Goal: Information Seeking & Learning: Learn about a topic

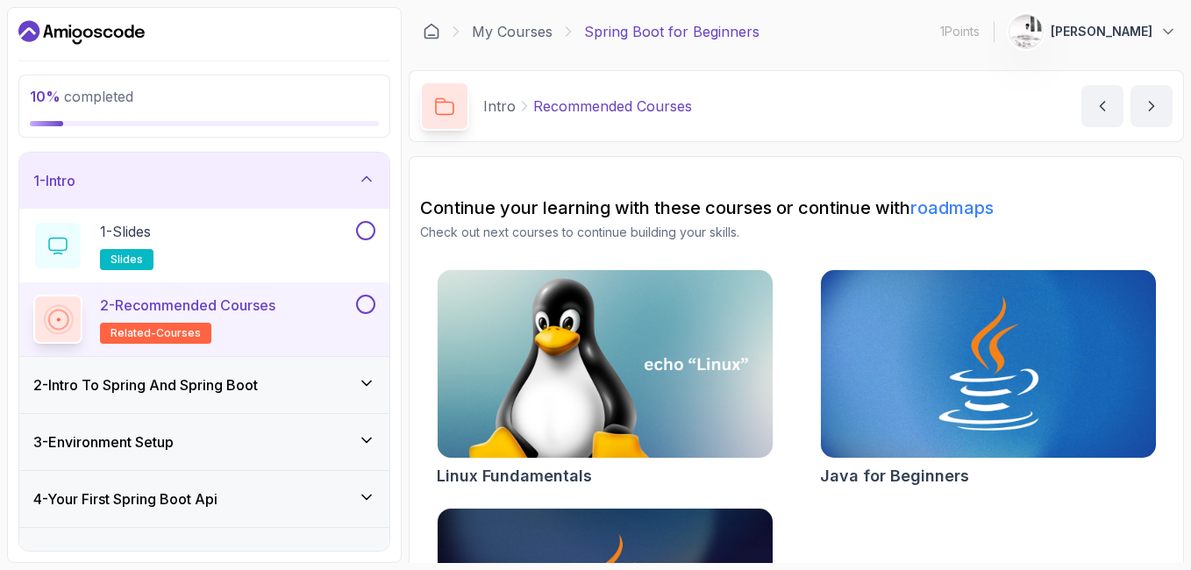
click at [400, 147] on div "10 % completed 1 - Intro 1 - Slides slides 2 - Recommended Courses related-cour…" at bounding box center [204, 285] width 395 height 556
click at [390, 131] on div "10 % completed" at bounding box center [204, 106] width 372 height 63
click at [397, 404] on div "10 % completed 1 - Intro 1 - Slides slides 2 - Recommended Courses related-cour…" at bounding box center [204, 285] width 395 height 556
click at [371, 180] on icon at bounding box center [367, 179] width 18 height 18
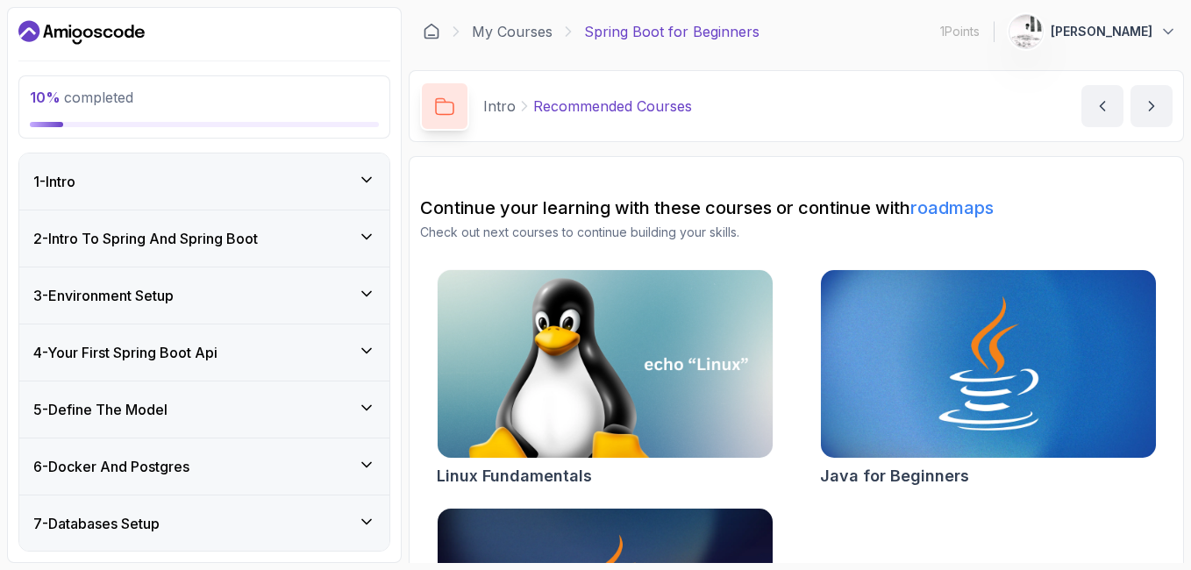
click at [389, 336] on div "4 - Your First Spring Boot Api" at bounding box center [204, 353] width 370 height 56
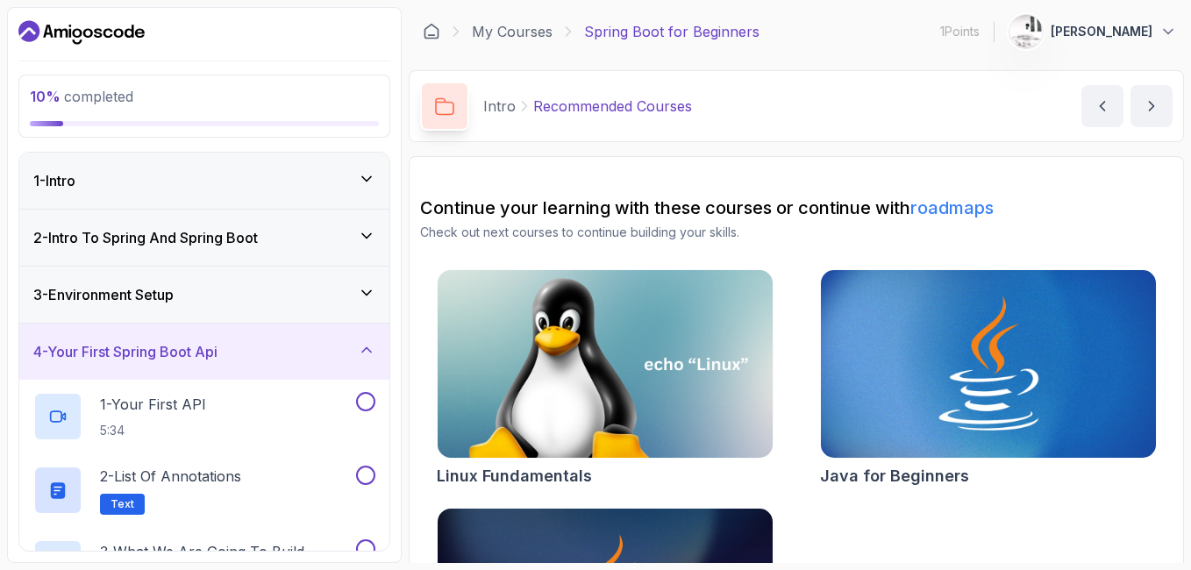
click at [360, 293] on icon at bounding box center [367, 293] width 18 height 18
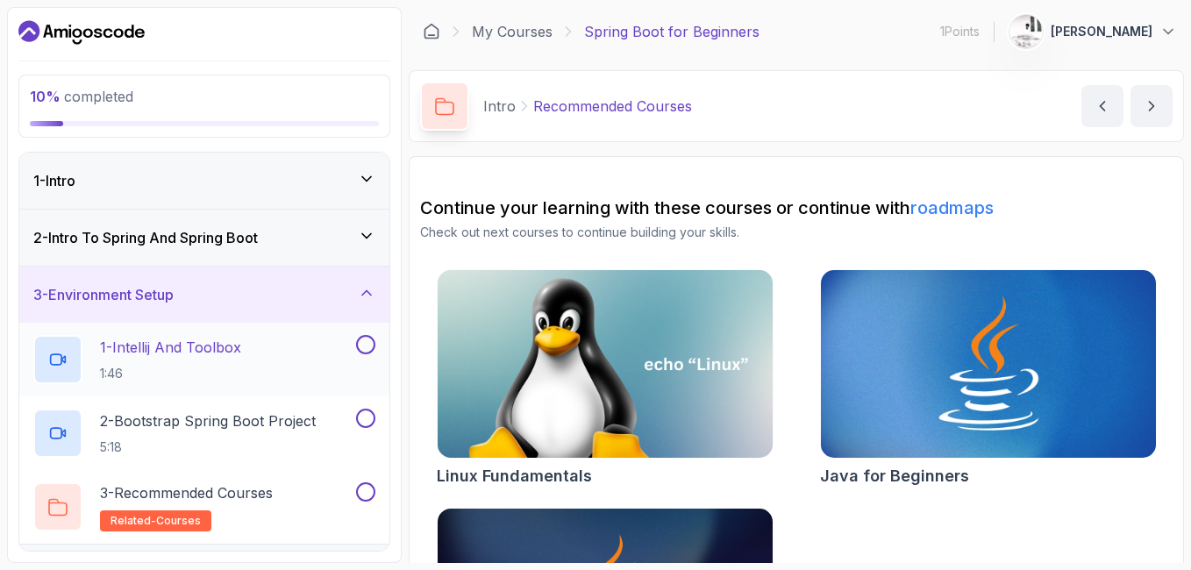
click at [369, 347] on button at bounding box center [365, 344] width 19 height 19
click at [369, 347] on icon at bounding box center [366, 345] width 16 height 18
click at [369, 343] on button at bounding box center [365, 344] width 19 height 19
click at [366, 240] on icon at bounding box center [367, 236] width 18 height 18
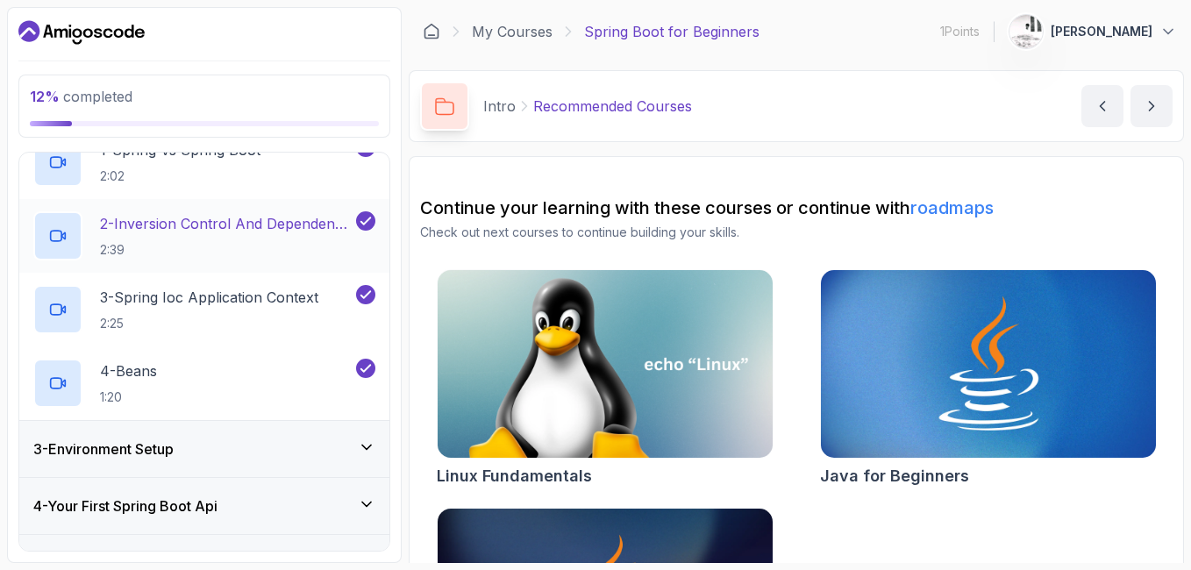
scroll to position [316, 0]
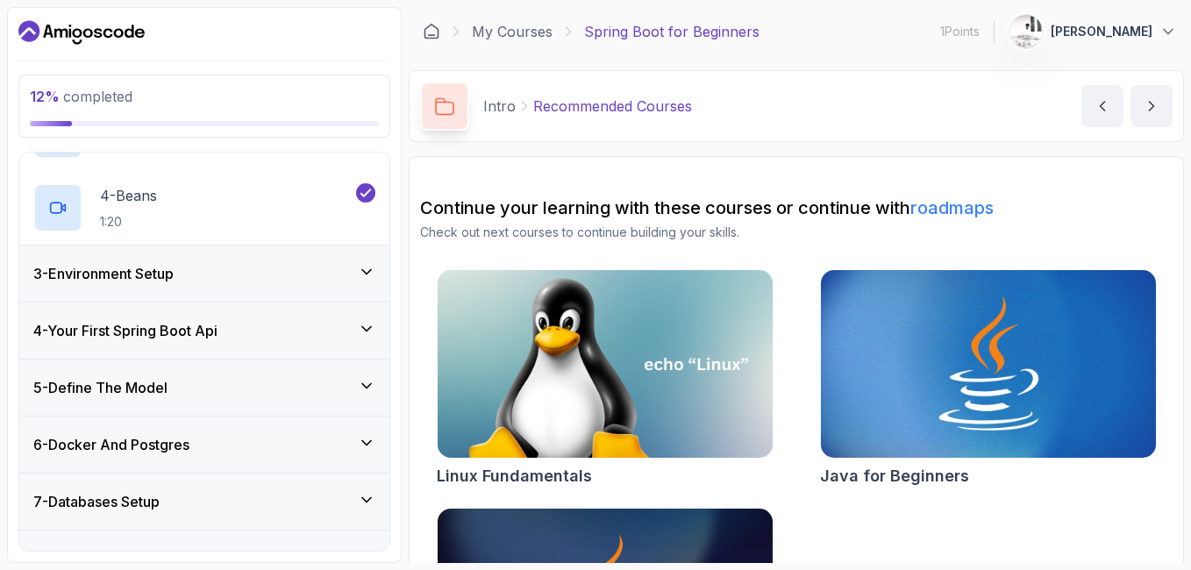
click at [372, 269] on icon at bounding box center [367, 272] width 18 height 18
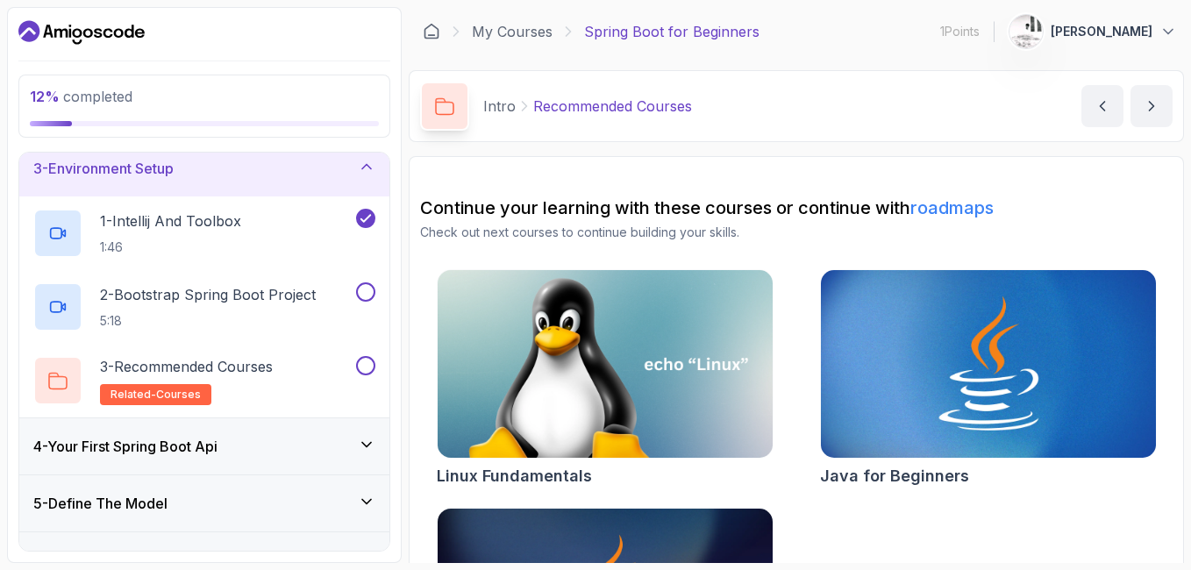
scroll to position [120, 0]
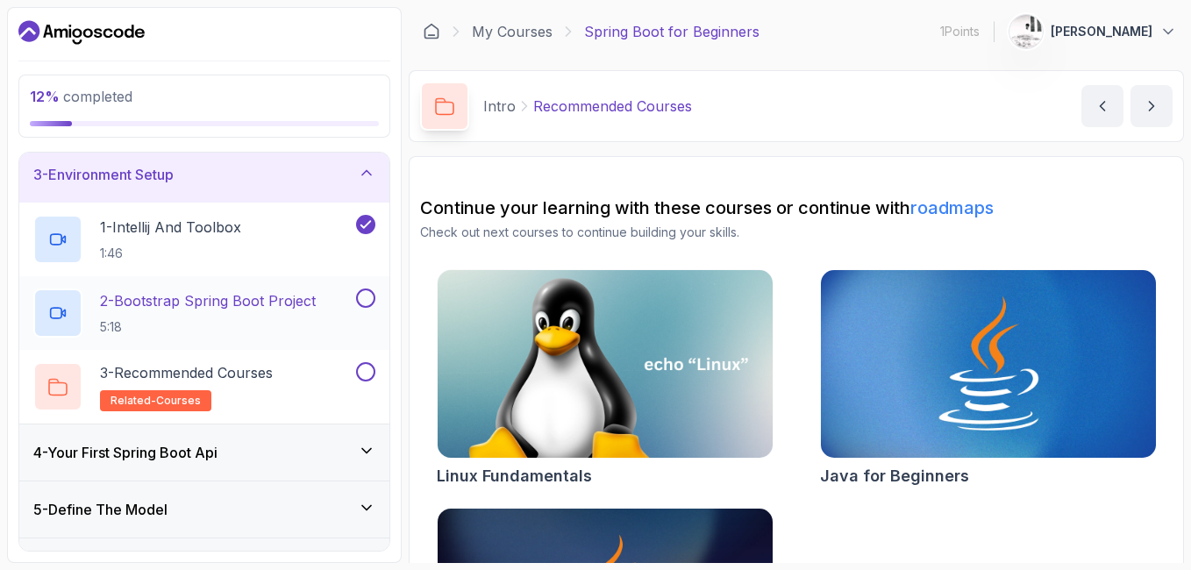
click at [363, 296] on button at bounding box center [365, 298] width 19 height 19
click at [362, 374] on button at bounding box center [365, 371] width 19 height 19
click at [261, 374] on p "3 - Recommended Courses" at bounding box center [186, 372] width 173 height 21
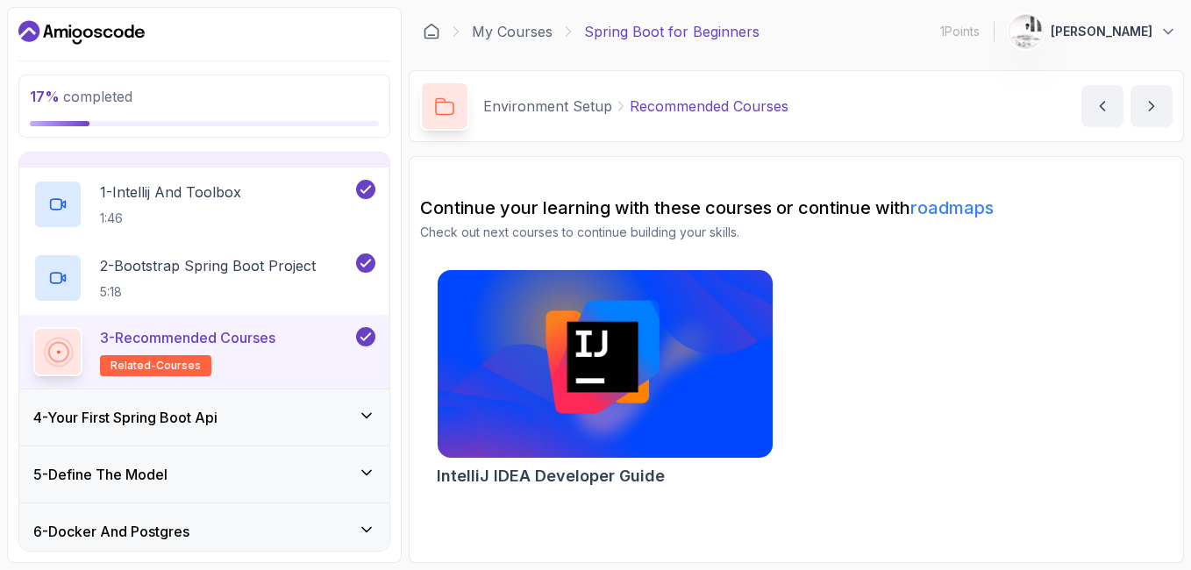
scroll to position [190, 0]
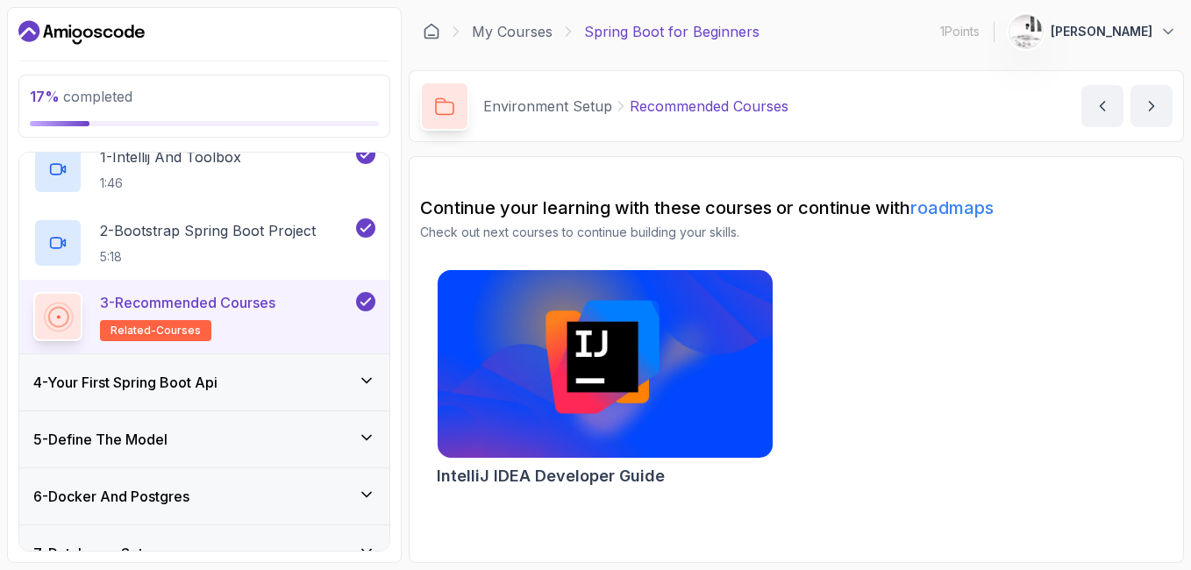
click at [362, 379] on icon at bounding box center [366, 381] width 9 height 4
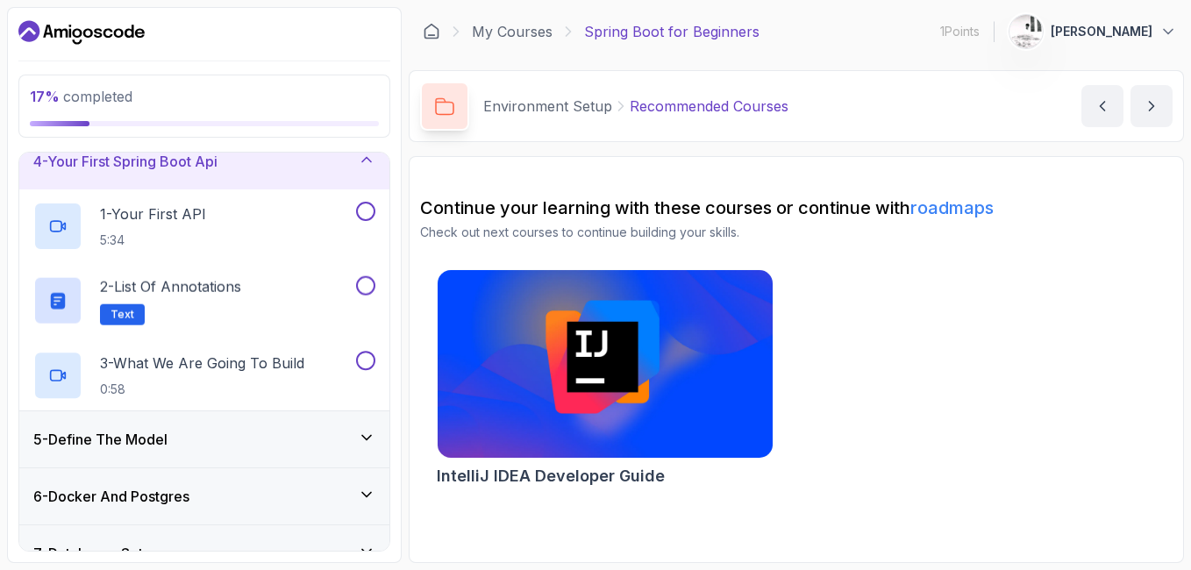
scroll to position [180, 0]
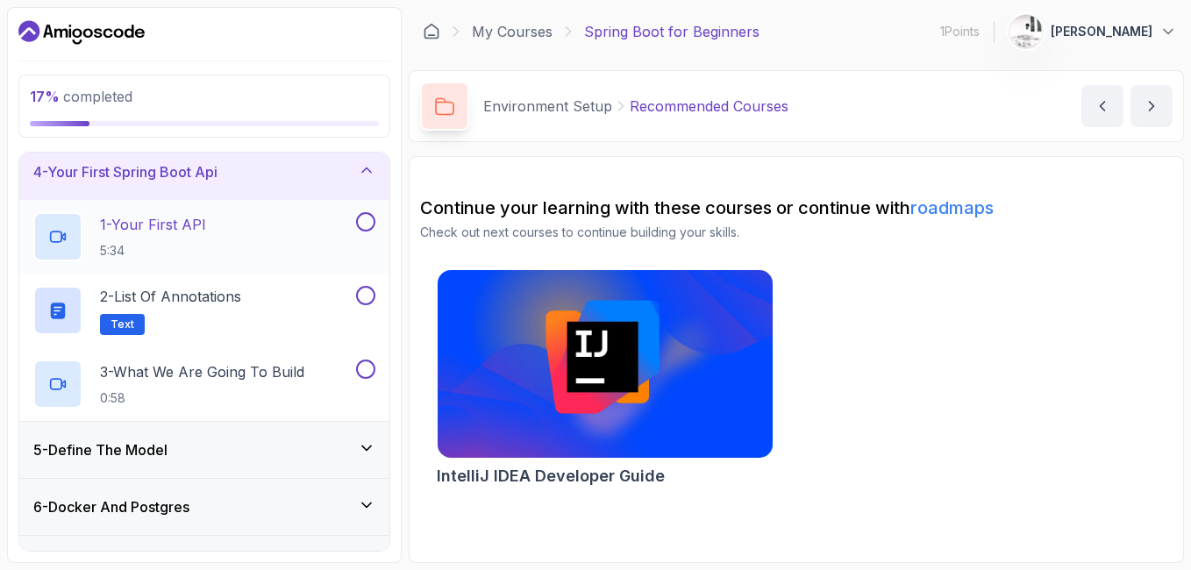
click at [262, 226] on div "1 - Your First API 5:34" at bounding box center [192, 236] width 319 height 49
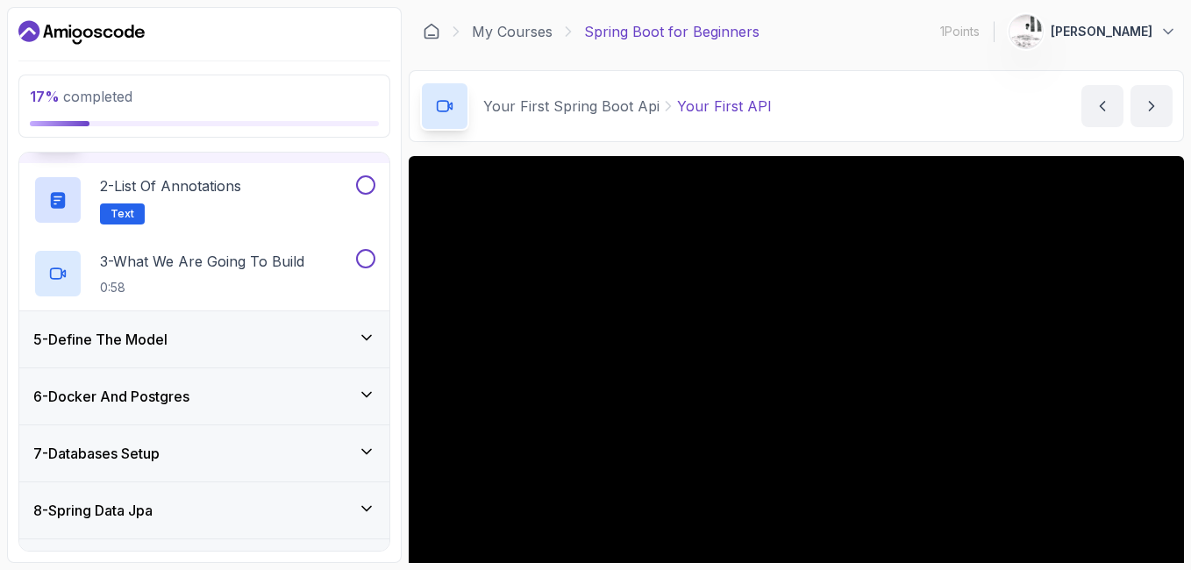
scroll to position [320, 0]
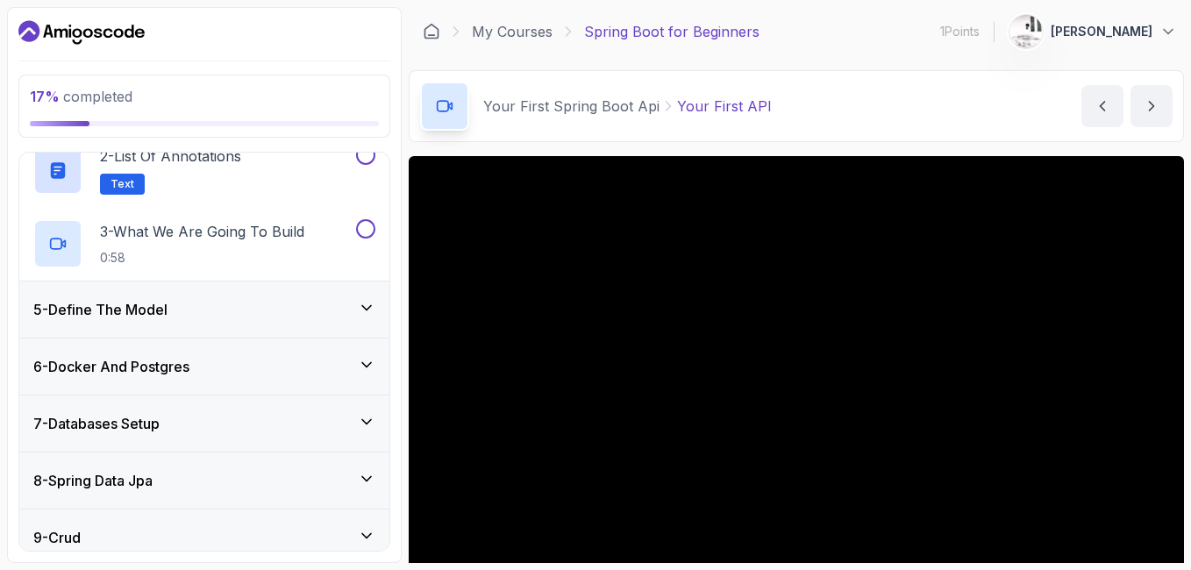
click at [1180, 120] on div "Your First Spring Boot Api Your First API Your First API by [PERSON_NAME]" at bounding box center [797, 106] width 776 height 72
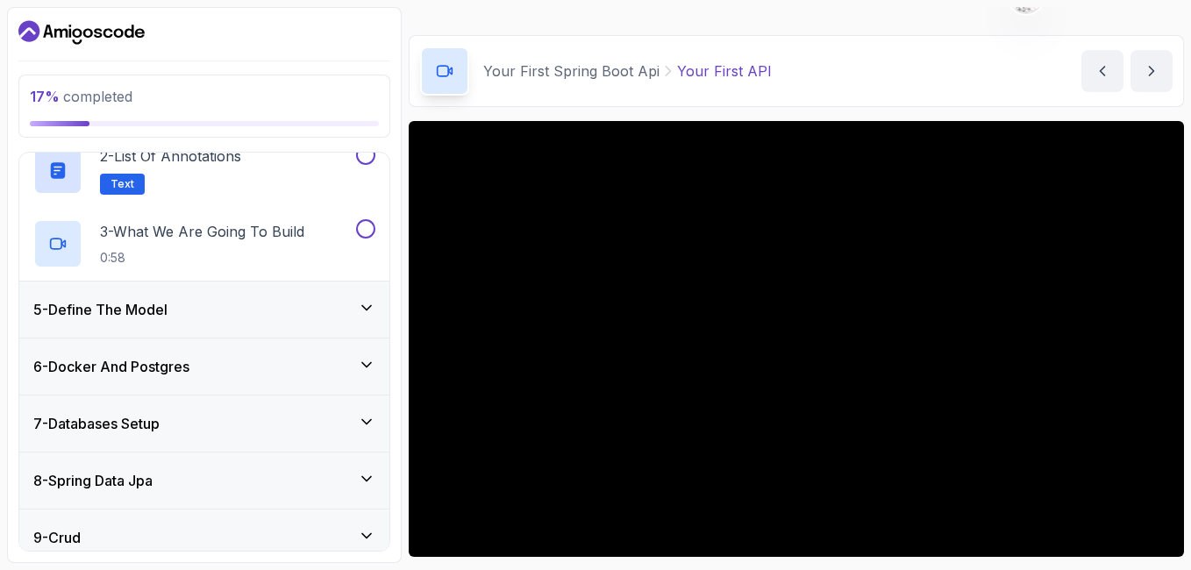
scroll to position [70, 0]
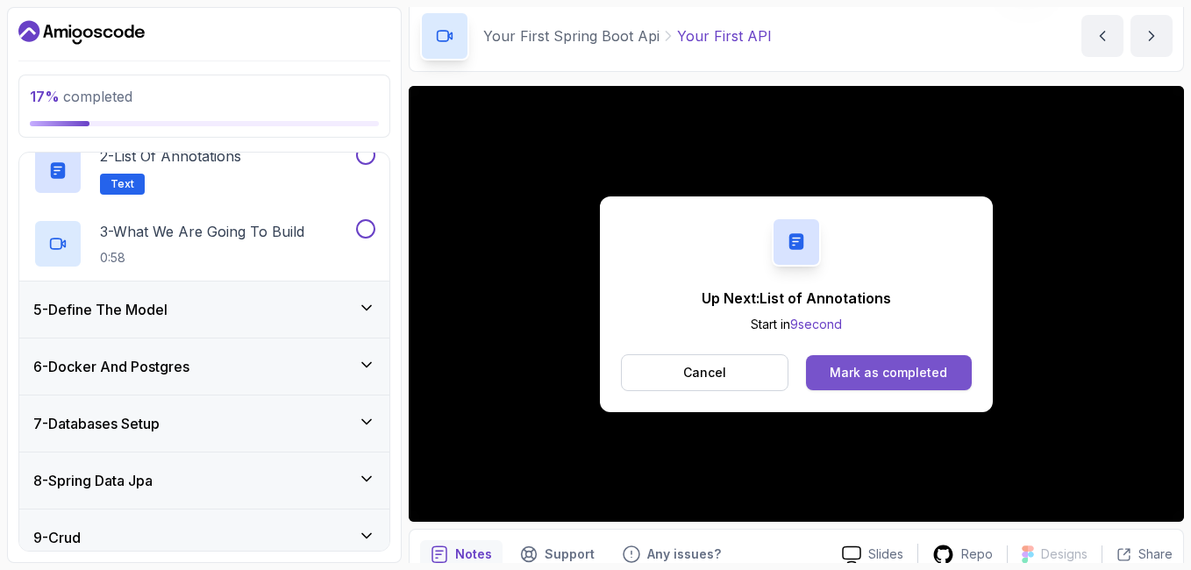
click at [890, 368] on div "Mark as completed" at bounding box center [889, 373] width 118 height 18
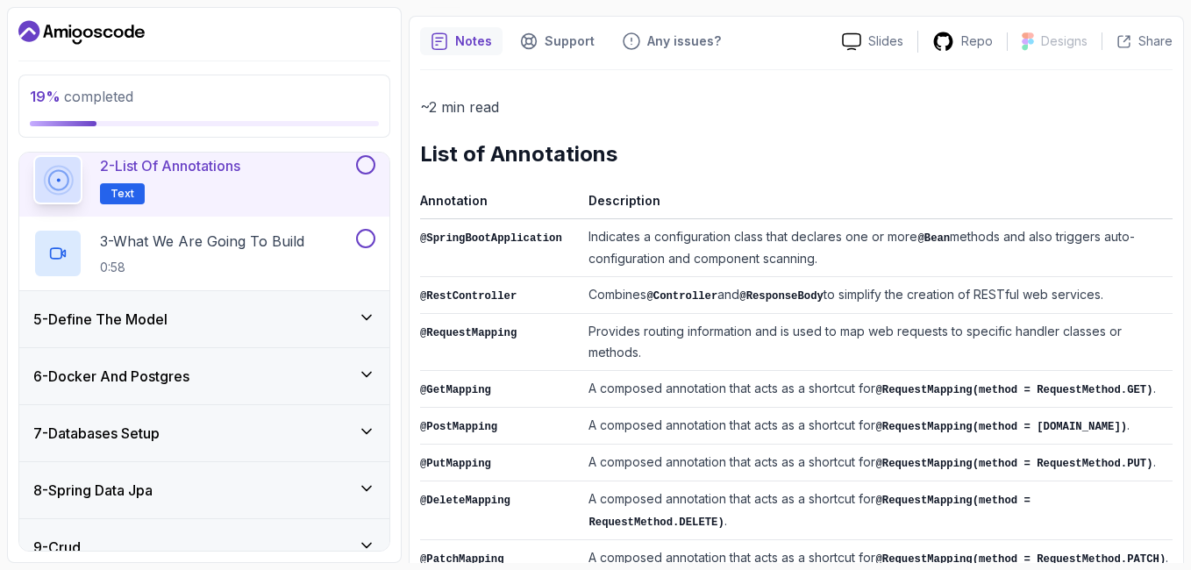
scroll to position [105, 0]
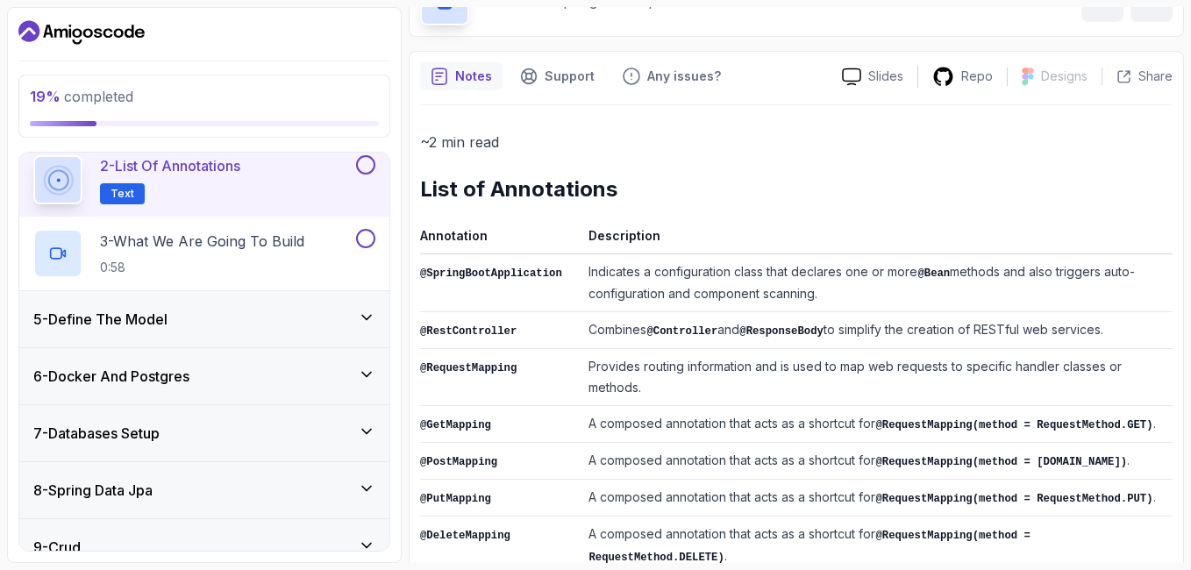
click at [361, 165] on button at bounding box center [365, 164] width 19 height 19
click at [304, 256] on h2 "3 - What We Are Going To Build 0:58" at bounding box center [202, 254] width 204 height 46
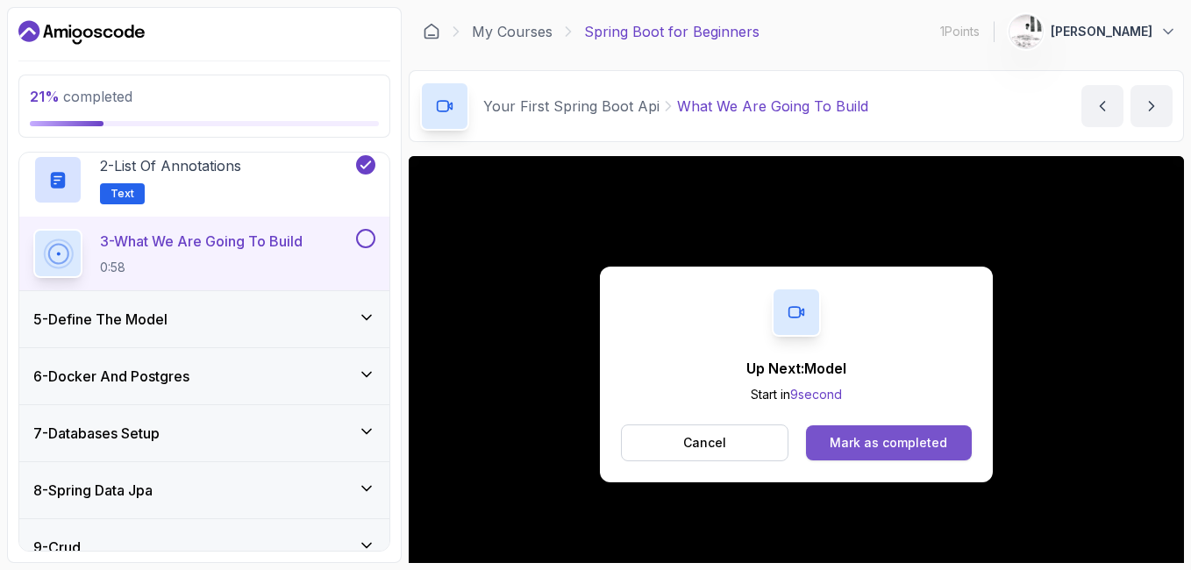
click at [855, 436] on div "Mark as completed" at bounding box center [889, 443] width 118 height 18
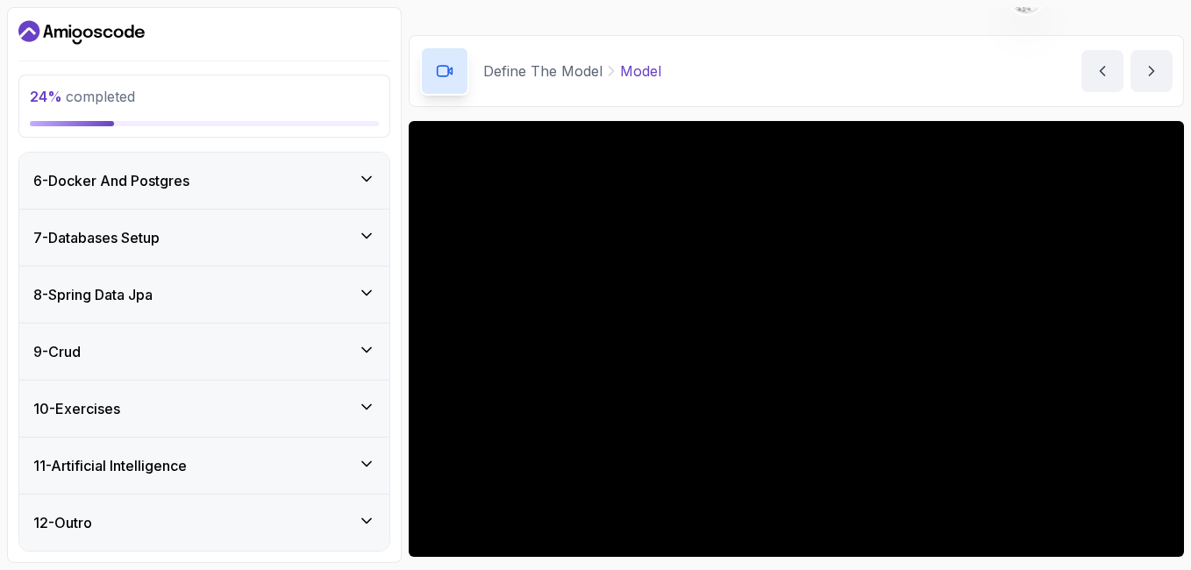
scroll to position [151, 0]
